Goal: Navigation & Orientation: Find specific page/section

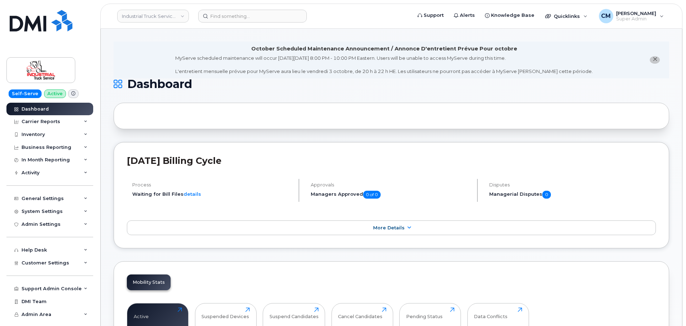
scroll to position [143, 0]
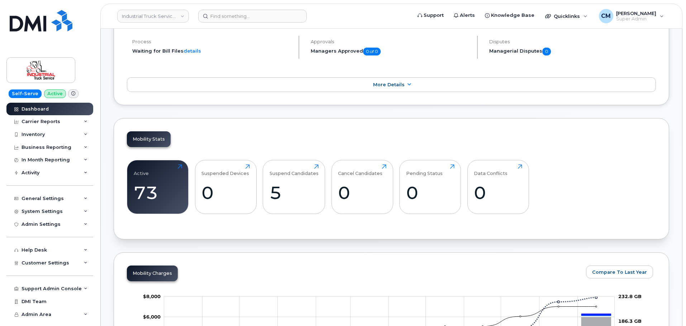
click at [143, 14] on link "Industrial Truck Service Ltd." at bounding box center [153, 16] width 72 height 13
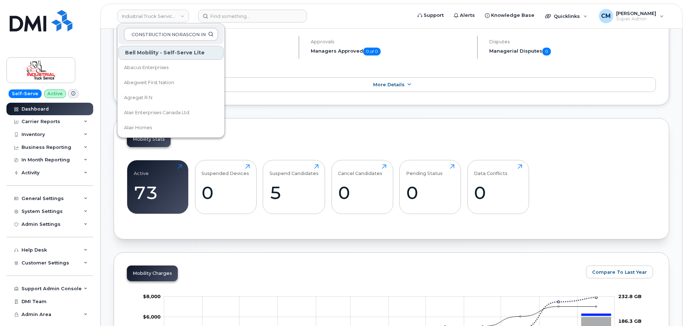
scroll to position [0, 3]
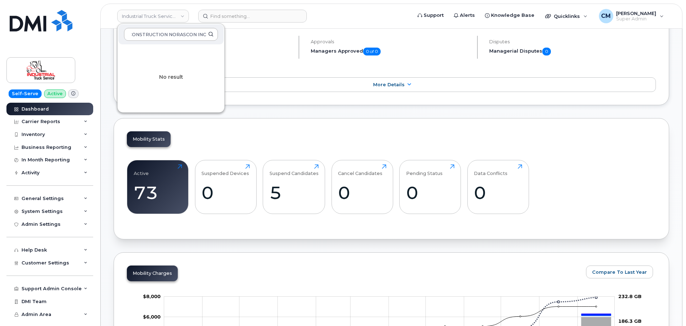
click at [181, 34] on input "CONSTRUCTION NORASCON INC" at bounding box center [171, 34] width 94 height 13
click at [170, 33] on input "CONSTRUCTION NORASCON INC" at bounding box center [171, 34] width 94 height 13
click at [175, 39] on input "NORASCON INC" at bounding box center [171, 34] width 94 height 13
type input "NORASCON"
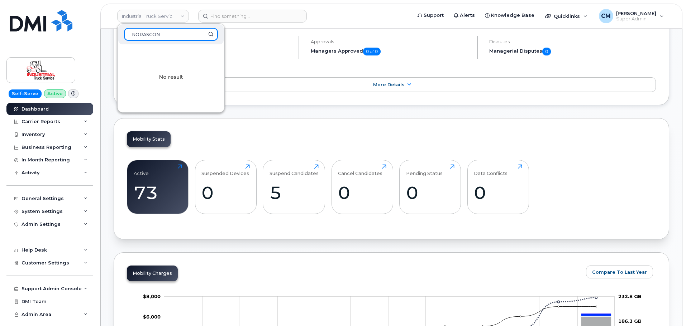
drag, startPoint x: 174, startPoint y: 34, endPoint x: 100, endPoint y: 34, distance: 74.2
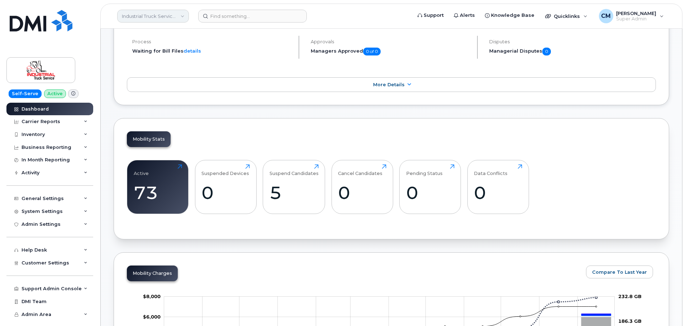
click at [143, 19] on link "Industrial Truck Service Ltd." at bounding box center [153, 16] width 72 height 13
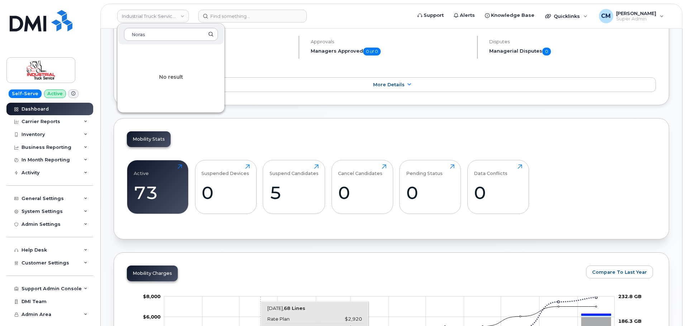
type input "Noras"
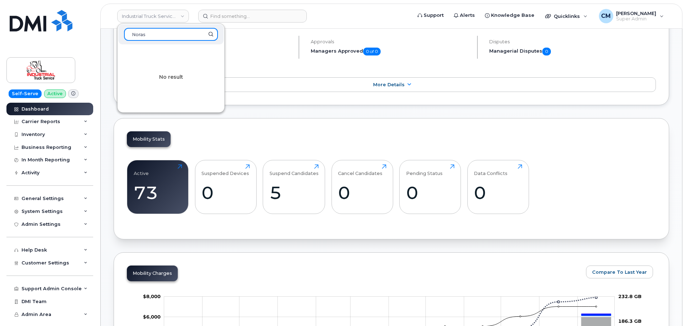
drag, startPoint x: 150, startPoint y: 33, endPoint x: 76, endPoint y: 33, distance: 74.2
click at [100, 29] on div "Industrial Truck Service Ltd. Noras No result Support Alerts Knowledge Base Qui…" at bounding box center [391, 16] width 582 height 25
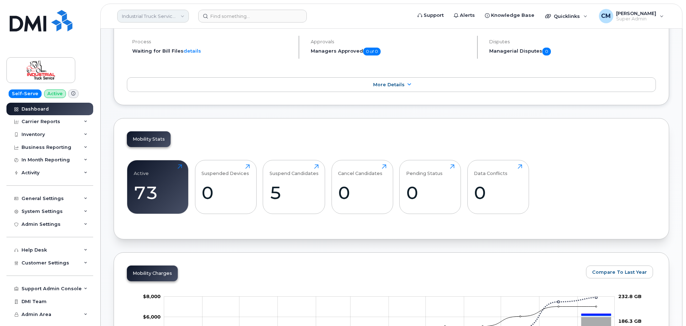
click at [135, 15] on link "Industrial Truck Service Ltd." at bounding box center [153, 16] width 72 height 13
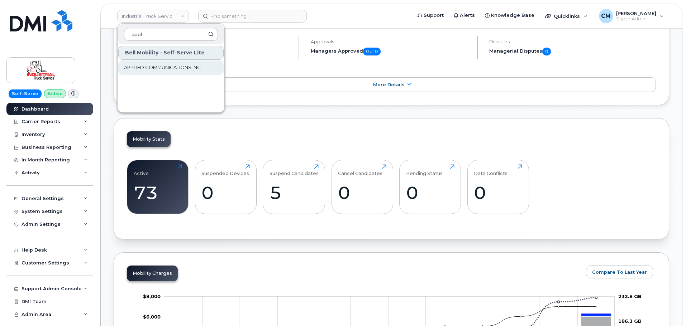
type input "appl"
click at [164, 64] on link "APPLIED COMMUNICATIONS INC" at bounding box center [170, 68] width 105 height 14
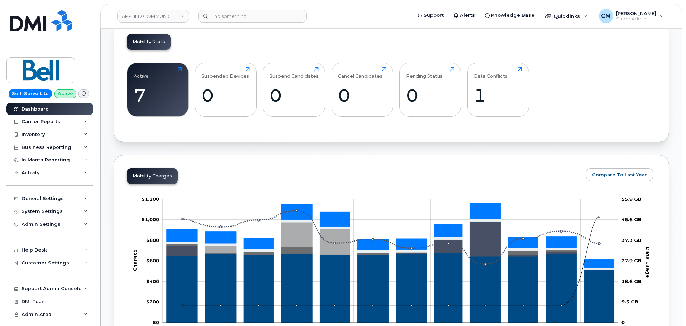
scroll to position [107, 0]
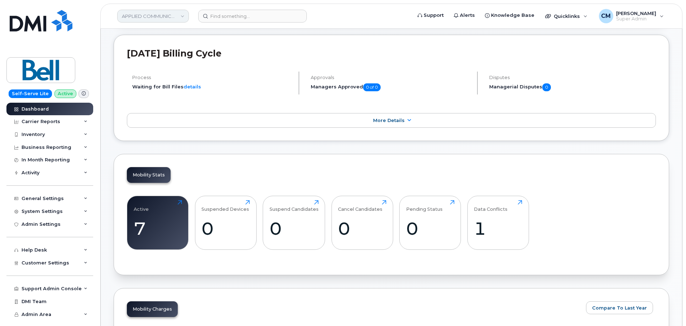
click at [143, 13] on link "APPLIED COMMUNICATIONS INC" at bounding box center [153, 16] width 72 height 13
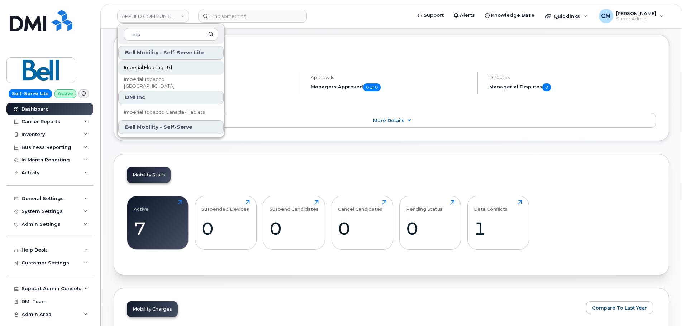
type input "imp"
click at [149, 67] on span "Imperial Flooring Ltd" at bounding box center [148, 67] width 48 height 7
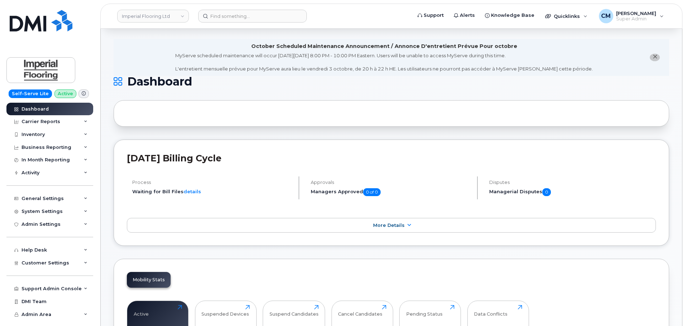
scroll to position [179, 0]
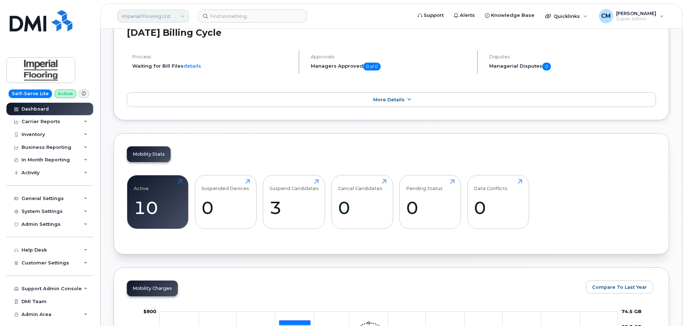
click at [154, 18] on link "Imperial Flooring Ltd" at bounding box center [153, 16] width 72 height 13
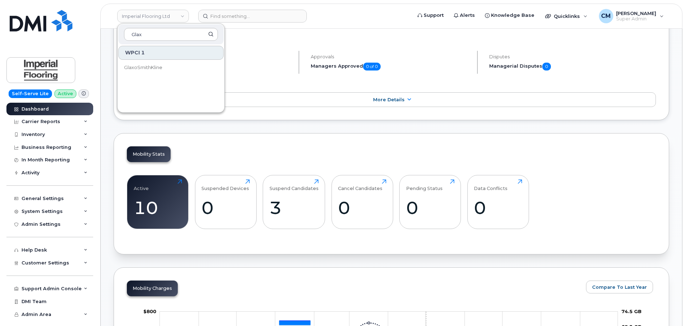
type input "Glax"
click at [144, 66] on span "GlaxoSmithKline" at bounding box center [143, 67] width 38 height 7
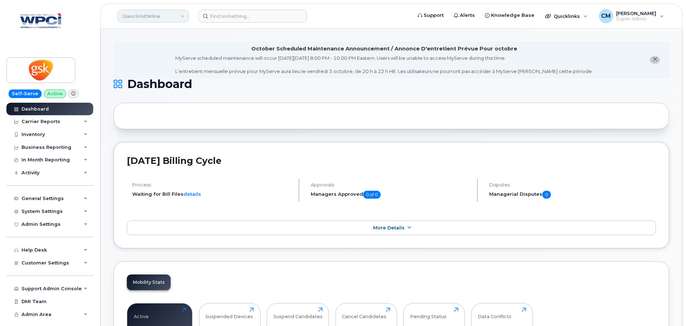
click at [149, 16] on link "GlaxoSmithKline" at bounding box center [153, 16] width 72 height 13
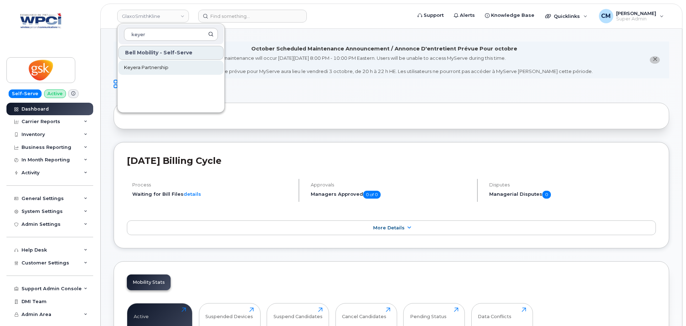
type input "keyer"
click at [144, 67] on span "Keyera Partnership" at bounding box center [146, 67] width 44 height 7
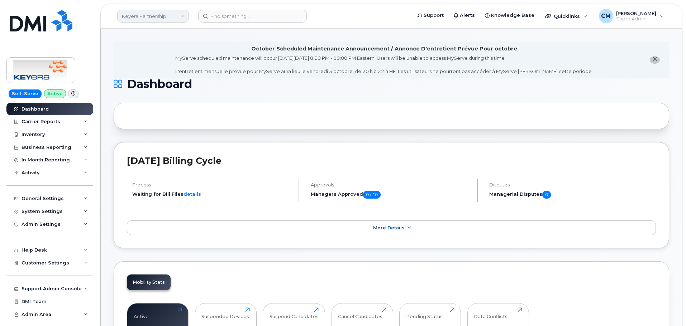
click at [133, 14] on link "Keyera Partnership" at bounding box center [153, 16] width 72 height 13
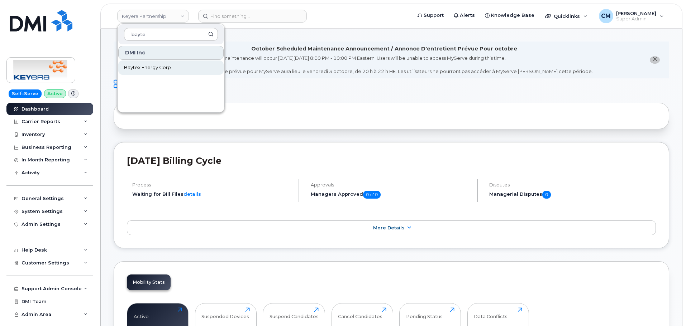
type input "bayte"
click at [152, 71] on link "Baytex Energy Corp" at bounding box center [170, 68] width 105 height 14
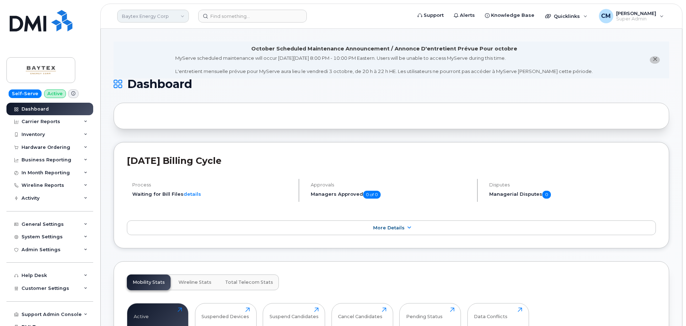
click at [184, 15] on link "Baytex Energy Corp" at bounding box center [153, 16] width 72 height 13
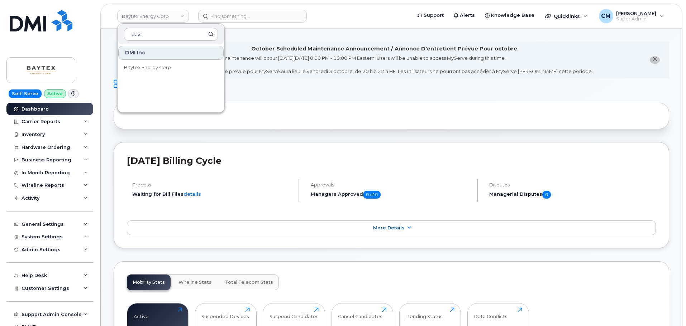
drag, startPoint x: 158, startPoint y: 34, endPoint x: 119, endPoint y: 33, distance: 39.8
click at [119, 33] on div "bayt" at bounding box center [170, 34] width 105 height 20
type input "g"
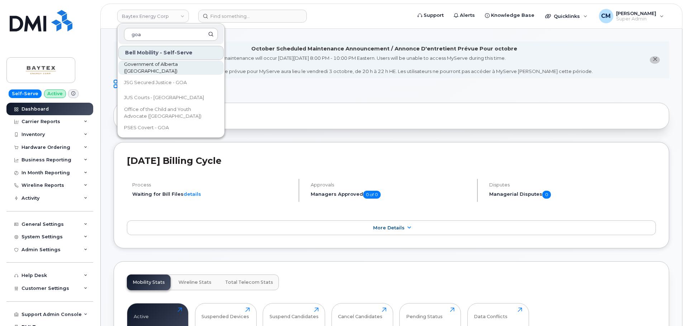
type input "goa"
click at [138, 68] on span "Government of Alberta ([GEOGRAPHIC_DATA])" at bounding box center [165, 68] width 82 height 14
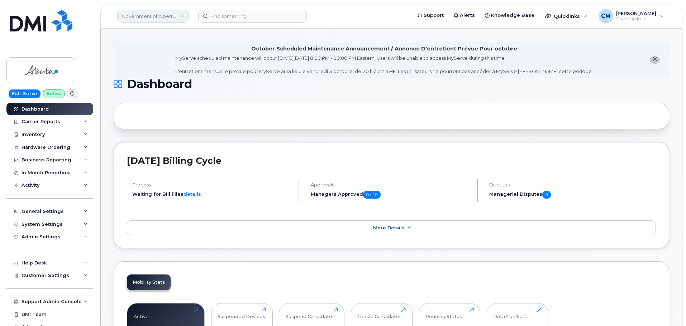
click at [142, 13] on link "Government of Alberta ([GEOGRAPHIC_DATA])" at bounding box center [153, 16] width 72 height 13
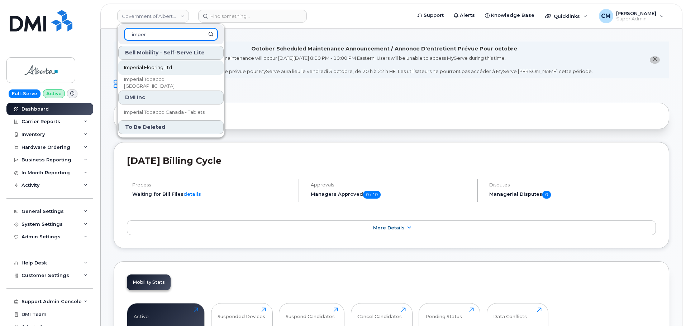
type input "imper"
click at [161, 61] on link "Imperial Flooring Ltd" at bounding box center [170, 68] width 105 height 14
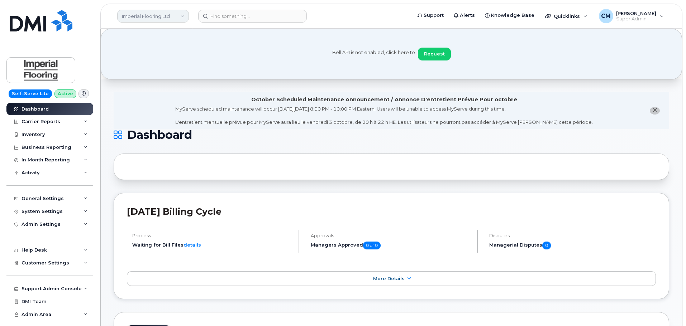
click at [147, 14] on link "Imperial Flooring Ltd" at bounding box center [153, 16] width 72 height 13
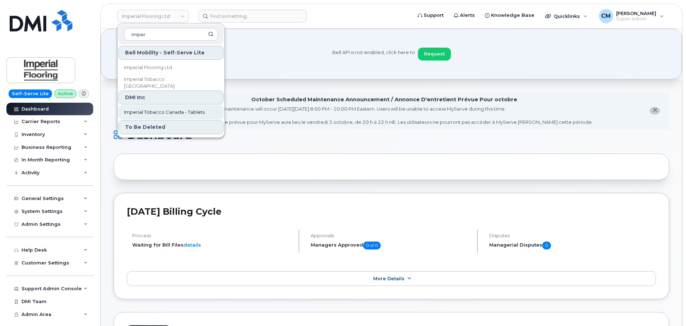
type input "imper"
click at [157, 111] on span "Imperial Tobacco Canada - Tablets" at bounding box center [164, 112] width 81 height 7
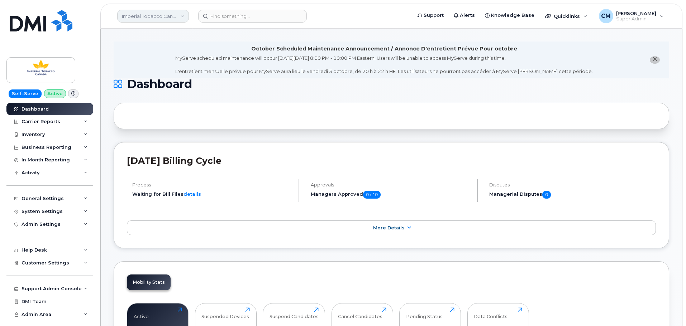
click at [146, 17] on link "Imperial Tobacco Canada - Tablets" at bounding box center [153, 16] width 72 height 13
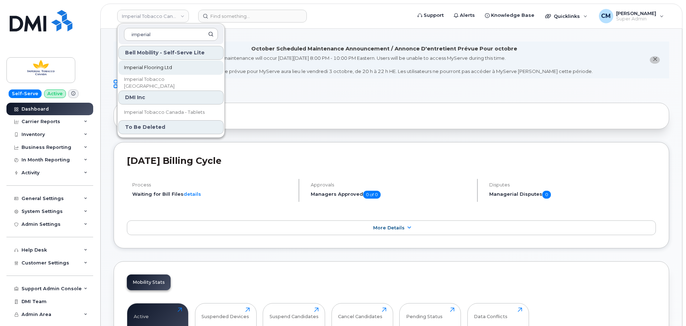
type input "imperial"
click at [145, 68] on span "Imperial Flooring Ltd" at bounding box center [148, 67] width 48 height 7
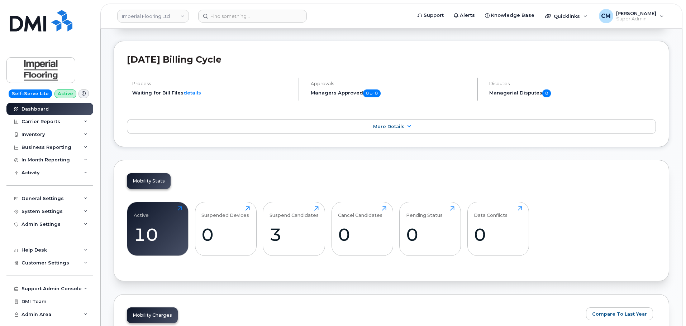
scroll to position [36, 0]
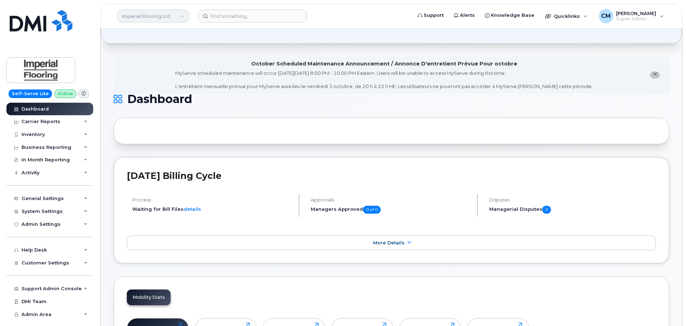
click at [146, 17] on link "Imperial Flooring Ltd" at bounding box center [153, 16] width 72 height 13
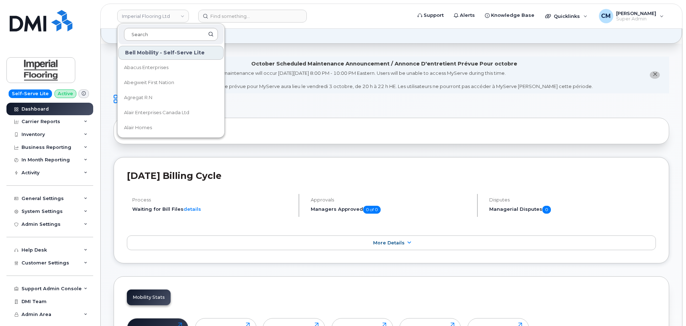
click at [147, 35] on input at bounding box center [171, 34] width 94 height 13
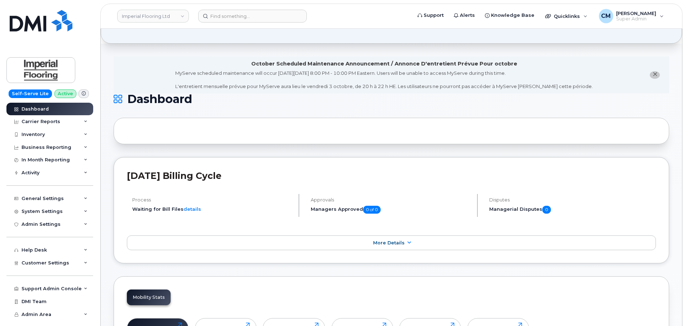
click at [182, 16] on link "Imperial Flooring Ltd" at bounding box center [153, 16] width 72 height 13
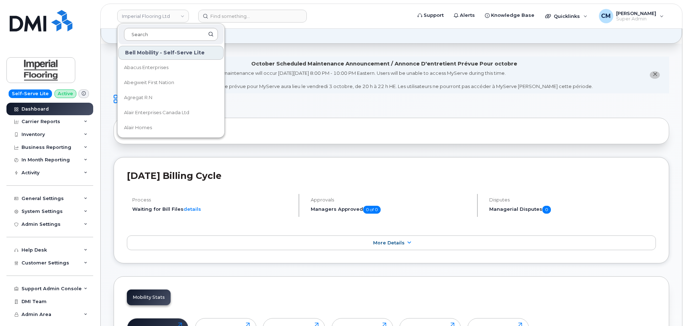
click at [148, 34] on input at bounding box center [171, 34] width 94 height 13
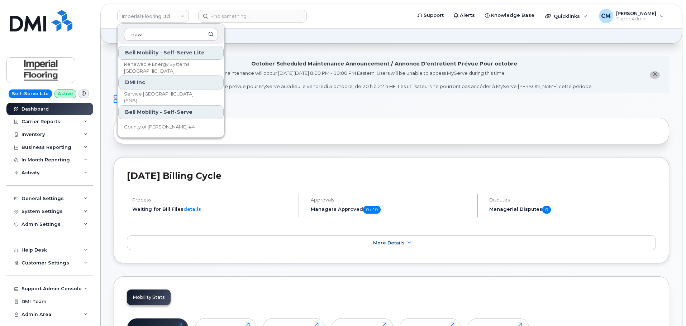
type input "new"
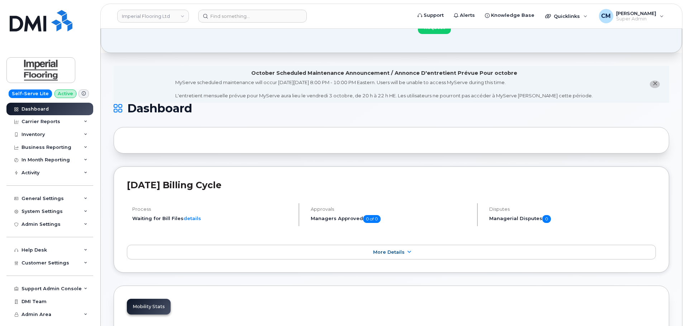
scroll to position [0, 0]
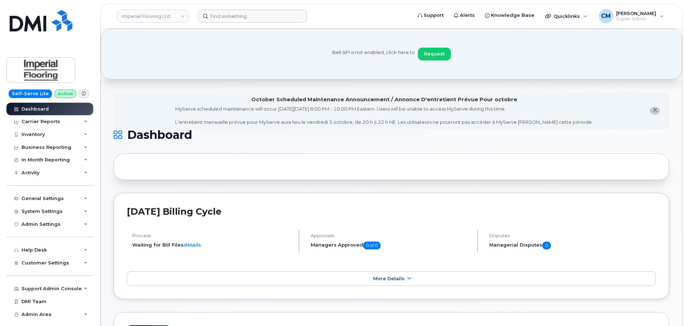
click at [327, 13] on form at bounding box center [302, 16] width 209 height 13
click at [186, 16] on link "Imperial Flooring Ltd" at bounding box center [153, 16] width 72 height 13
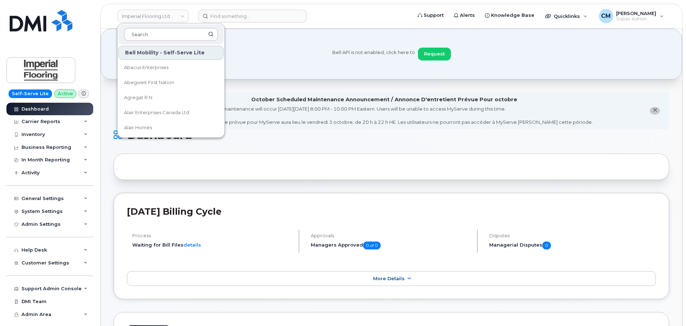
click at [149, 34] on input at bounding box center [171, 34] width 94 height 13
type input "Bell"
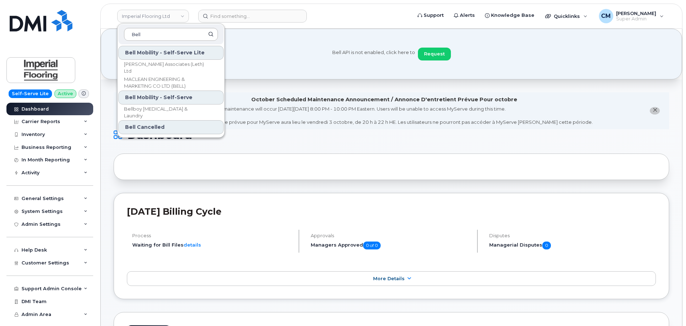
click at [149, 35] on input "Bell" at bounding box center [171, 34] width 94 height 13
drag, startPoint x: 149, startPoint y: 35, endPoint x: 87, endPoint y: 35, distance: 62.0
click at [100, 29] on div "Imperial Flooring Ltd Bell Bell Mobility - Self-Serve Lite Campbell Associates …" at bounding box center [391, 16] width 582 height 25
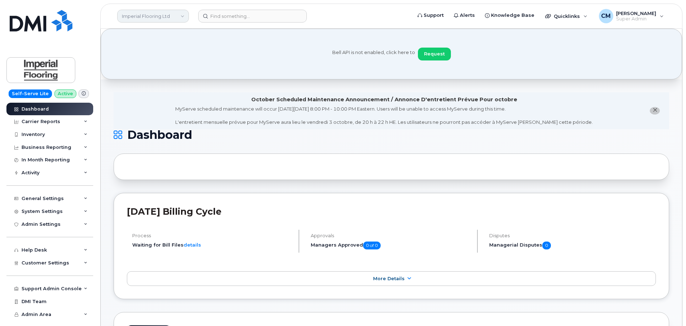
click at [140, 17] on link "Imperial Flooring Ltd" at bounding box center [153, 16] width 72 height 13
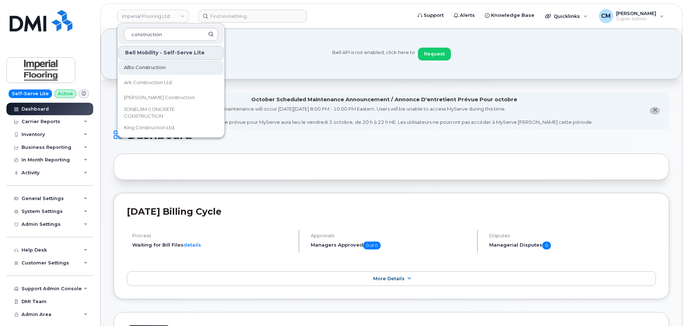
type input "construction"
click at [143, 65] on span "Allto Construction" at bounding box center [145, 67] width 42 height 7
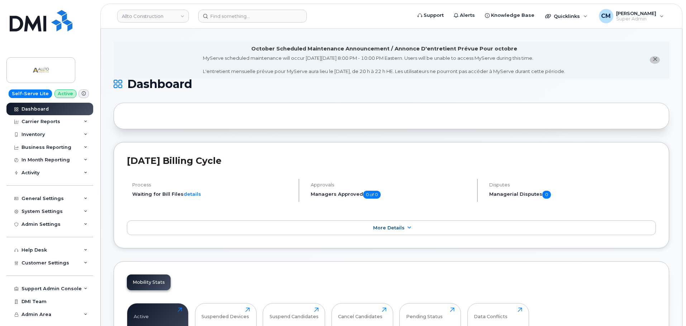
click at [625, 295] on div "Mobility Stats Active 24 Click to view more Suspended Devices 0 Click to view m…" at bounding box center [391, 322] width 555 height 121
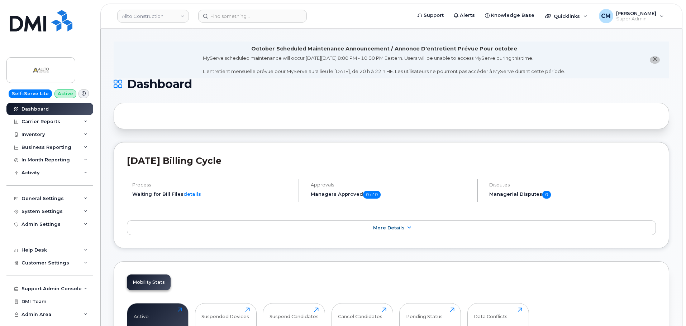
click at [403, 86] on h1 "Dashboard" at bounding box center [390, 83] width 552 height 11
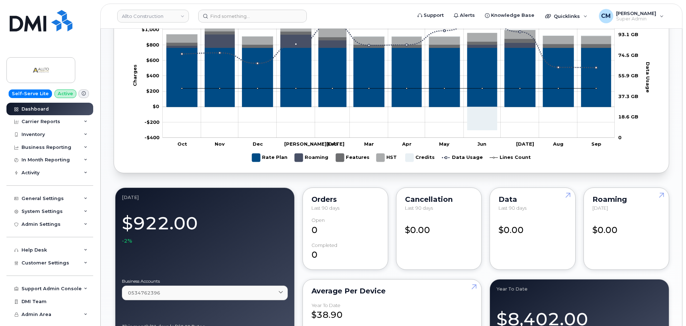
scroll to position [430, 0]
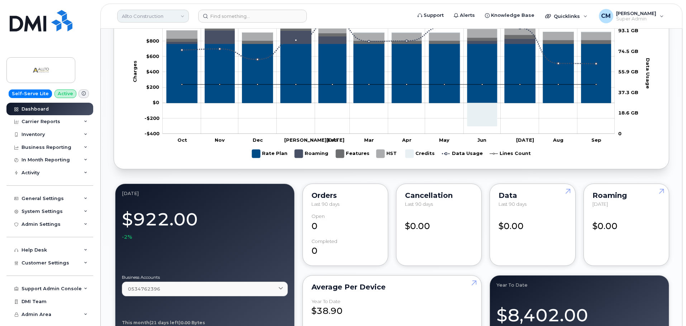
click at [154, 14] on link "Allto Construction" at bounding box center [153, 16] width 72 height 13
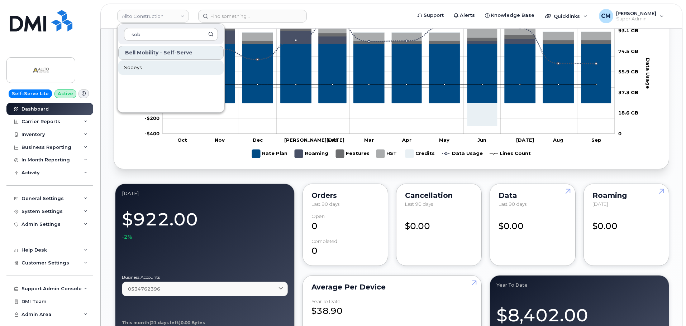
type input "sob"
click at [135, 67] on span "Sobeys" at bounding box center [133, 67] width 18 height 7
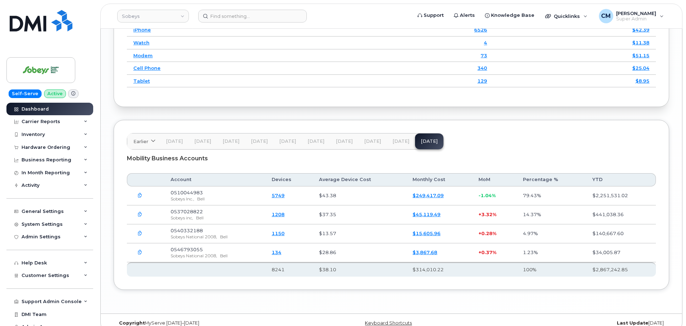
scroll to position [969, 0]
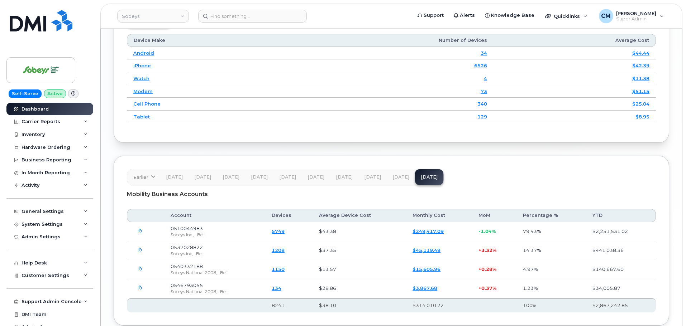
click at [505, 171] on header "Earlier [DATE] October September August July June May April March February Janu…" at bounding box center [391, 177] width 529 height 16
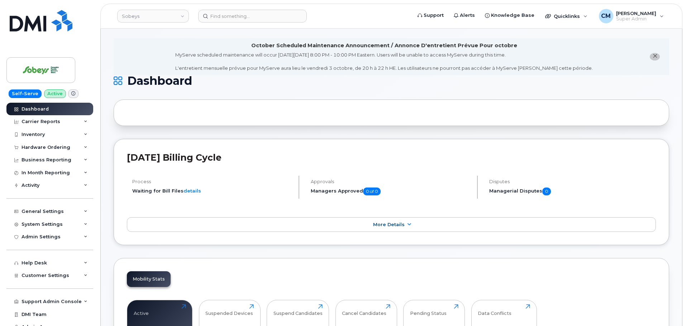
scroll to position [0, 0]
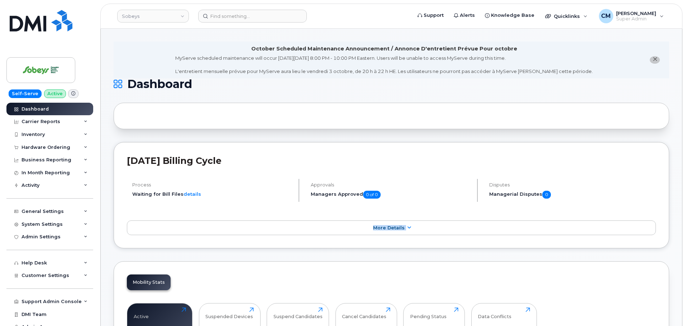
drag, startPoint x: 102, startPoint y: 248, endPoint x: 117, endPoint y: 264, distance: 21.0
drag, startPoint x: 148, startPoint y: 136, endPoint x: 147, endPoint y: 130, distance: 6.2
